Goal: Transaction & Acquisition: Purchase product/service

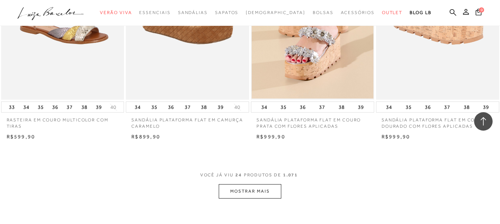
scroll to position [1300, 0]
click at [275, 190] on button "MOSTRAR MAIS" at bounding box center [250, 191] width 62 height 14
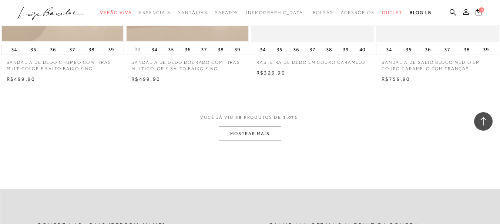
scroll to position [2754, 0]
click at [268, 132] on button "MOSTRAR MAIS" at bounding box center [250, 133] width 62 height 14
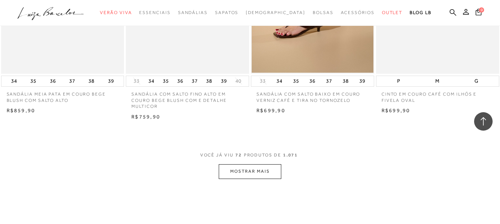
scroll to position [4126, 0]
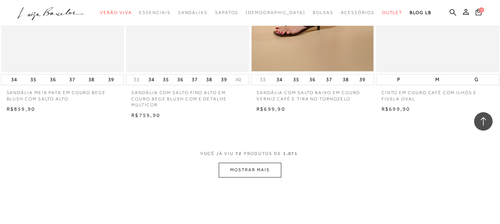
click at [248, 171] on button "MOSTRAR MAIS" at bounding box center [250, 170] width 62 height 14
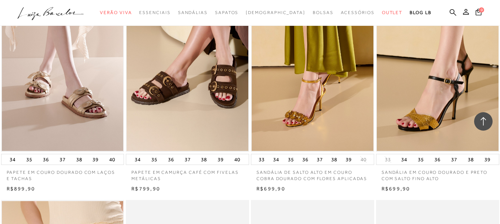
scroll to position [1712, 0]
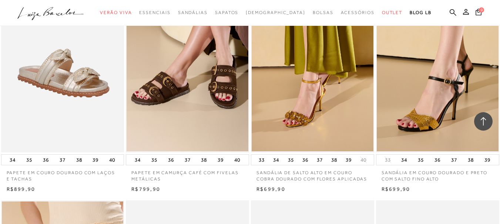
click at [69, 98] on img at bounding box center [63, 60] width 122 height 185
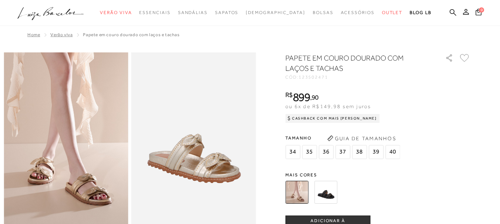
scroll to position [43, 0]
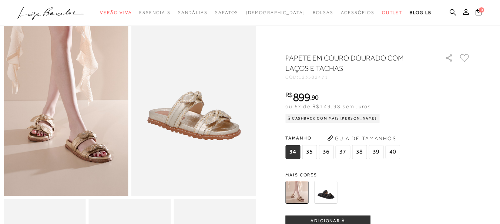
click at [332, 195] on img at bounding box center [325, 192] width 23 height 23
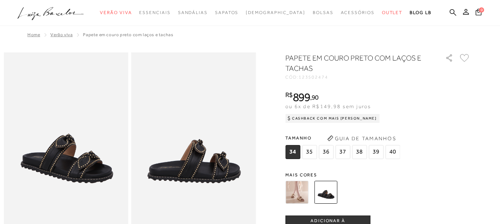
click at [300, 193] on img at bounding box center [296, 192] width 23 height 23
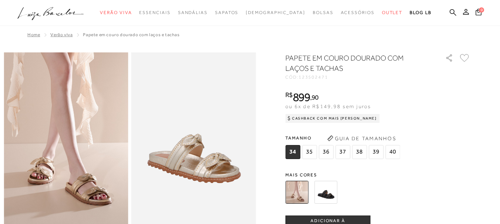
click at [391, 152] on span "40" at bounding box center [392, 152] width 15 height 14
click at [295, 154] on span "34" at bounding box center [292, 152] width 15 height 14
click at [316, 153] on span "35" at bounding box center [309, 152] width 15 height 14
